Goal: Task Accomplishment & Management: Manage account settings

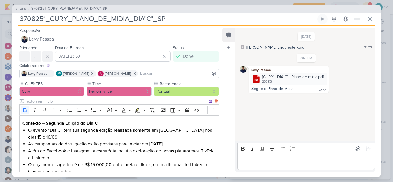
scroll to position [86, 0]
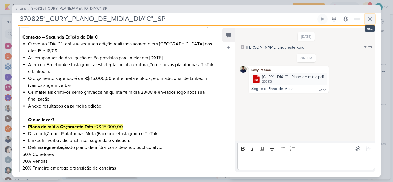
click at [369, 20] on icon at bounding box center [369, 19] width 7 height 7
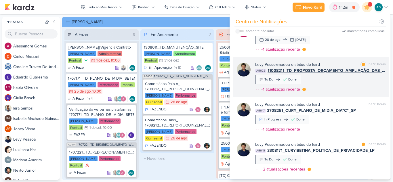
click at [321, 71] on span "11008211_TD_PROPOSTA_ORÇAMENTO_AMPLIAÇÃO_DAS_PLANTAS" at bounding box center [327, 71] width 118 height 6
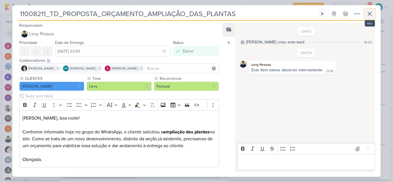
click at [372, 15] on icon at bounding box center [369, 13] width 7 height 7
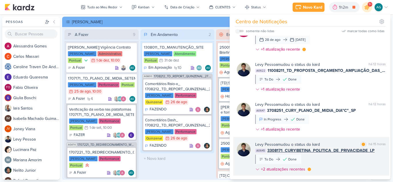
click at [329, 150] on span "3308171_CURY|BETINA_POLITICA_DE_PRIVACIDADE_LP" at bounding box center [320, 151] width 107 height 6
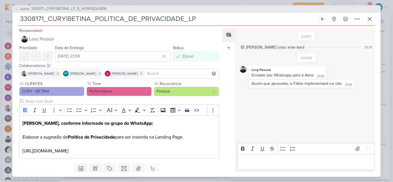
scroll to position [18, 0]
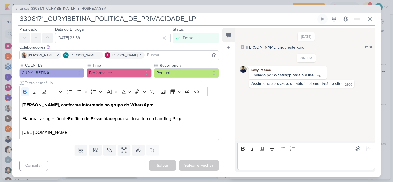
click at [98, 7] on span "3308171_CURY|BETINA_LP_E_HOSPEDAGEM" at bounding box center [68, 9] width 75 height 6
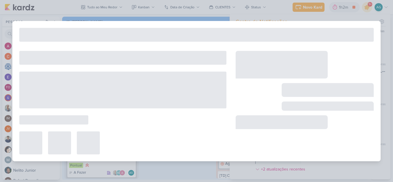
type input "3308171_CURY|BETINA_LP_E_HOSPEDAGEM"
type input "[DATE] 23:59"
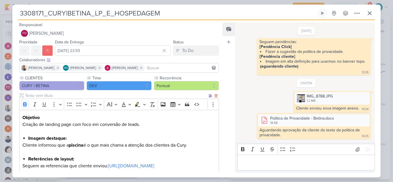
scroll to position [152, 0]
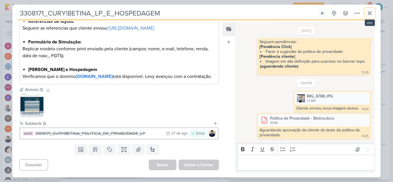
click at [374, 14] on button at bounding box center [370, 13] width 10 height 10
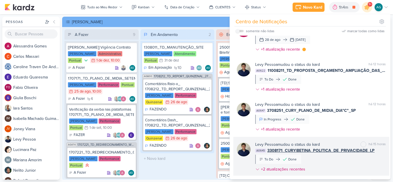
click at [332, 161] on div "[PERSON_NAME] mudou o status do kard marcar como não lida há 15 horas AG645 330…" at bounding box center [320, 158] width 131 height 33
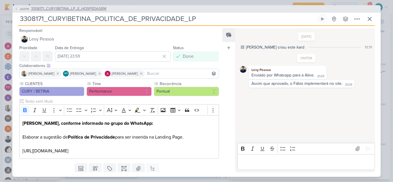
click at [100, 8] on span "3308171_CURY|BETINA_LP_E_HOSPEDAGEM" at bounding box center [68, 9] width 75 height 6
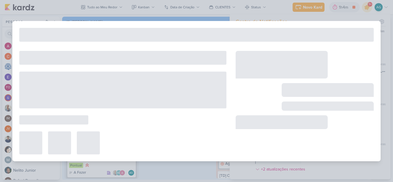
type input "3308171_CURY|BETINA_LP_E_HOSPEDAGEM"
type input "[DATE] 23:59"
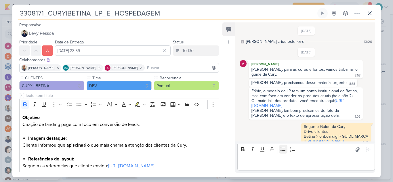
scroll to position [530, 0]
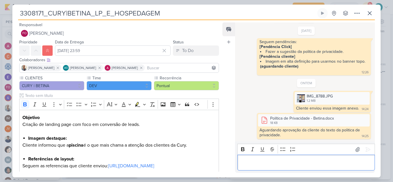
click at [277, 161] on p "Editor editing area: main" at bounding box center [306, 162] width 132 height 7
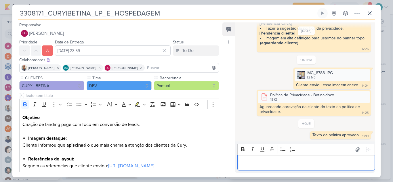
scroll to position [553, 0]
click at [369, 13] on icon at bounding box center [369, 13] width 7 height 7
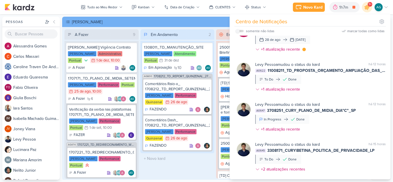
click at [173, 173] on div "Em Andamento 2 1308011_TD_MANUTENÇÃO_SITE [PERSON_NAME] Atendimento Pontual 31/…" at bounding box center [177, 103] width 74 height 149
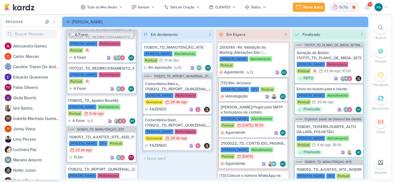
scroll to position [144, 0]
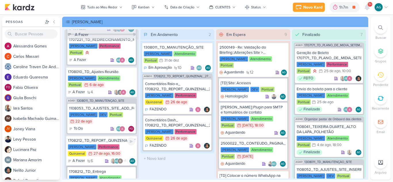
click at [108, 141] on div "1708212_TD_REPORT_QUINZENAL_27.08" at bounding box center [101, 140] width 67 height 5
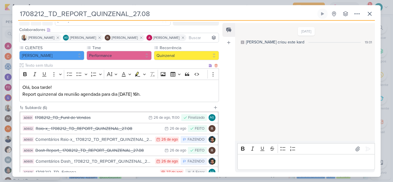
scroll to position [58, 0]
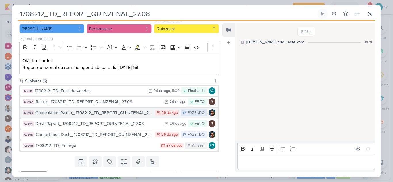
click at [53, 114] on div "Comentários Raio-x_ 1708212_TD_REPORT_QUINZENAL_27.08" at bounding box center [93, 113] width 117 height 7
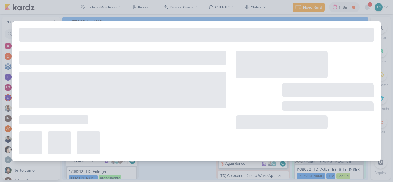
type input "Comentários Raio-x_ 1708212_TD_REPORT_QUINZENAL_27.08"
type input "[DATE] 23:59"
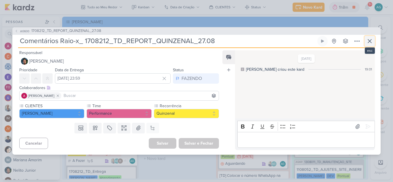
click at [370, 41] on icon at bounding box center [369, 40] width 3 height 3
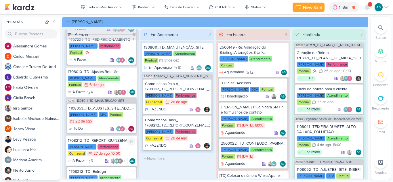
click at [112, 141] on div "1708212_TD_REPORT_QUINZENAL_27.08" at bounding box center [101, 140] width 67 height 5
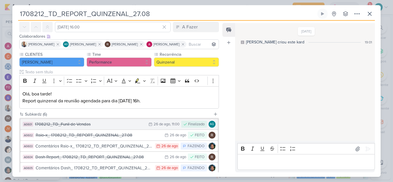
scroll to position [69, 0]
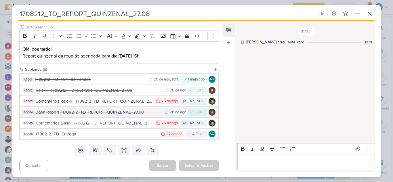
click at [103, 115] on div "Dash Report_ 1708212_TD_REPORT_QUINZENAL_27.08" at bounding box center [98, 112] width 126 height 7
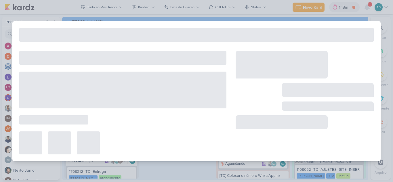
type input "Dash Report_ 1708212_TD_REPORT_QUINZENAL_27.08"
type input "[DATE] 23:59"
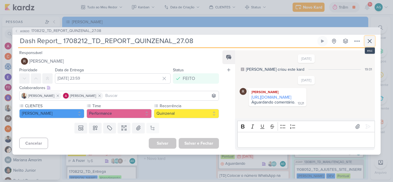
click at [370, 41] on icon at bounding box center [369, 40] width 3 height 3
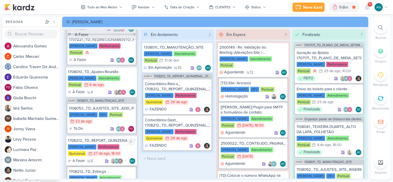
click at [94, 143] on div "1708212_TD_REPORT_QUINZENAL_27.08" at bounding box center [101, 140] width 67 height 5
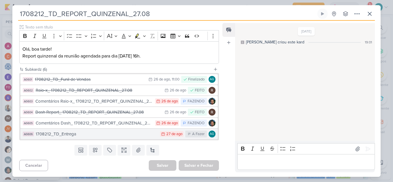
click at [98, 134] on div "1708212_TD_Entrega" at bounding box center [96, 134] width 121 height 7
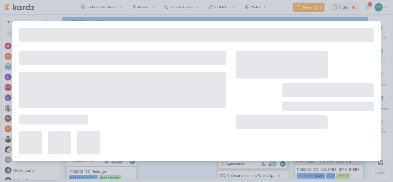
type input "1708212_TD_Entrega"
type input "[DATE] 23:59"
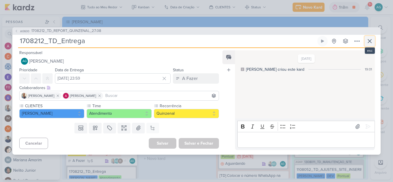
click at [370, 41] on icon at bounding box center [369, 40] width 3 height 3
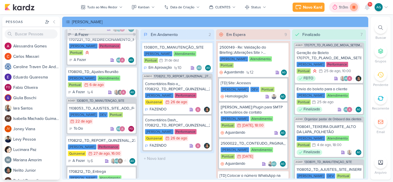
click at [355, 9] on icon at bounding box center [354, 7] width 8 height 8
